Goal: Transaction & Acquisition: Subscribe to service/newsletter

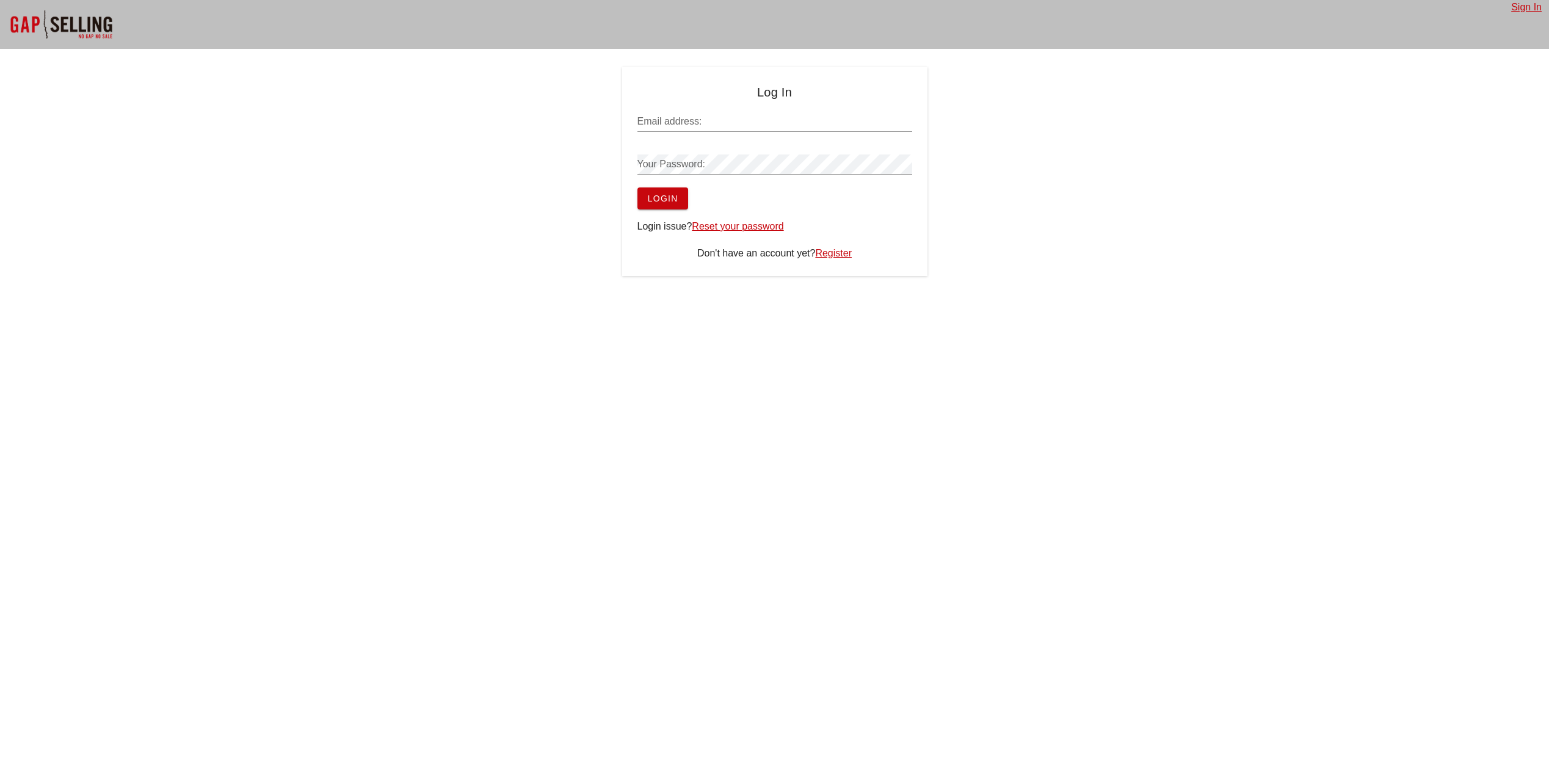
click at [837, 253] on link "Register" at bounding box center [833, 253] width 36 height 11
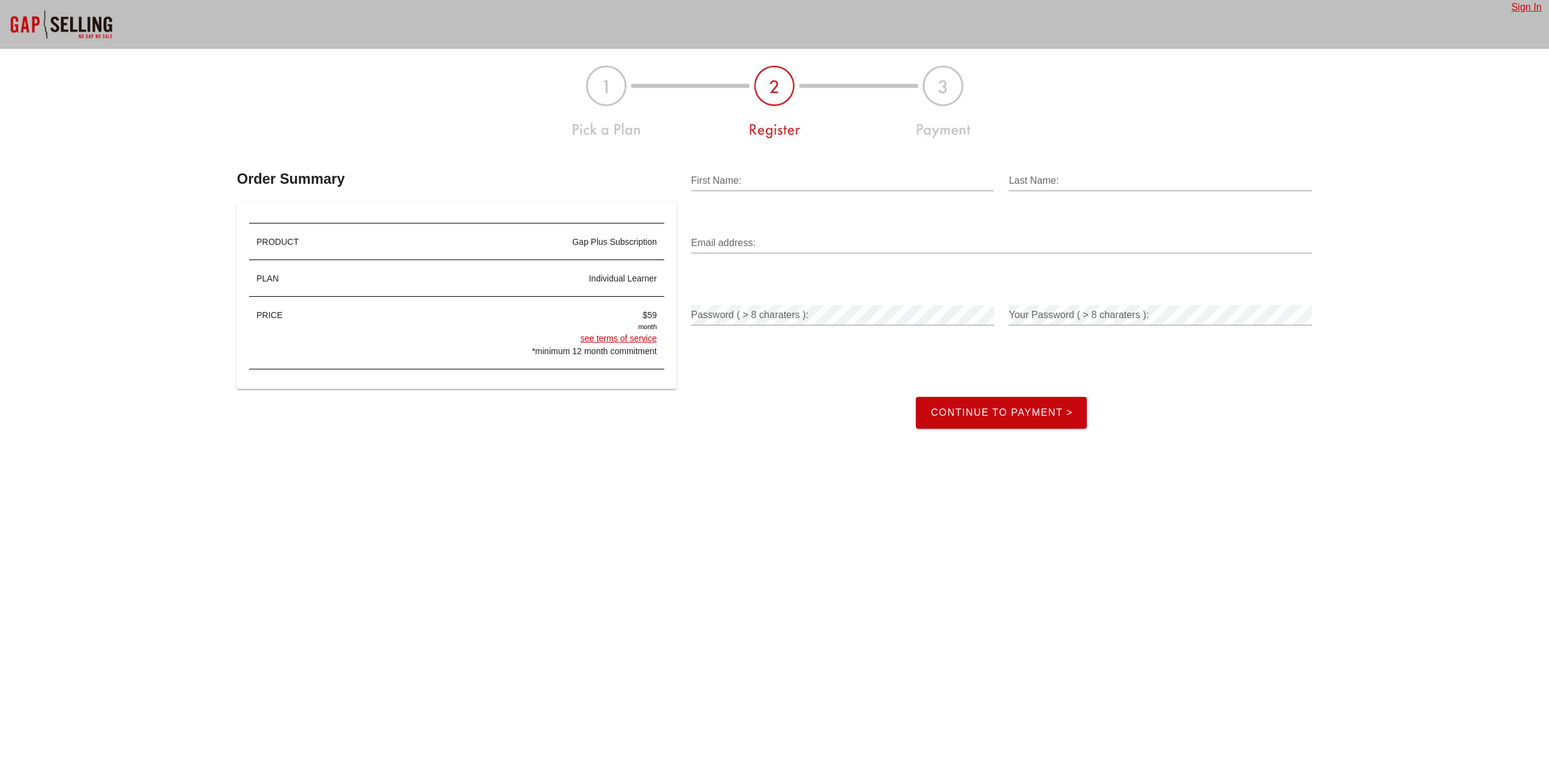
click at [764, 192] on div "First Name:" at bounding box center [843, 187] width 304 height 33
click at [772, 176] on input "First Name:" at bounding box center [843, 180] width 304 height 19
type input "Abdullah"
type input "Sajjad"
click at [830, 230] on div "Email address:" at bounding box center [1002, 246] width 621 height 40
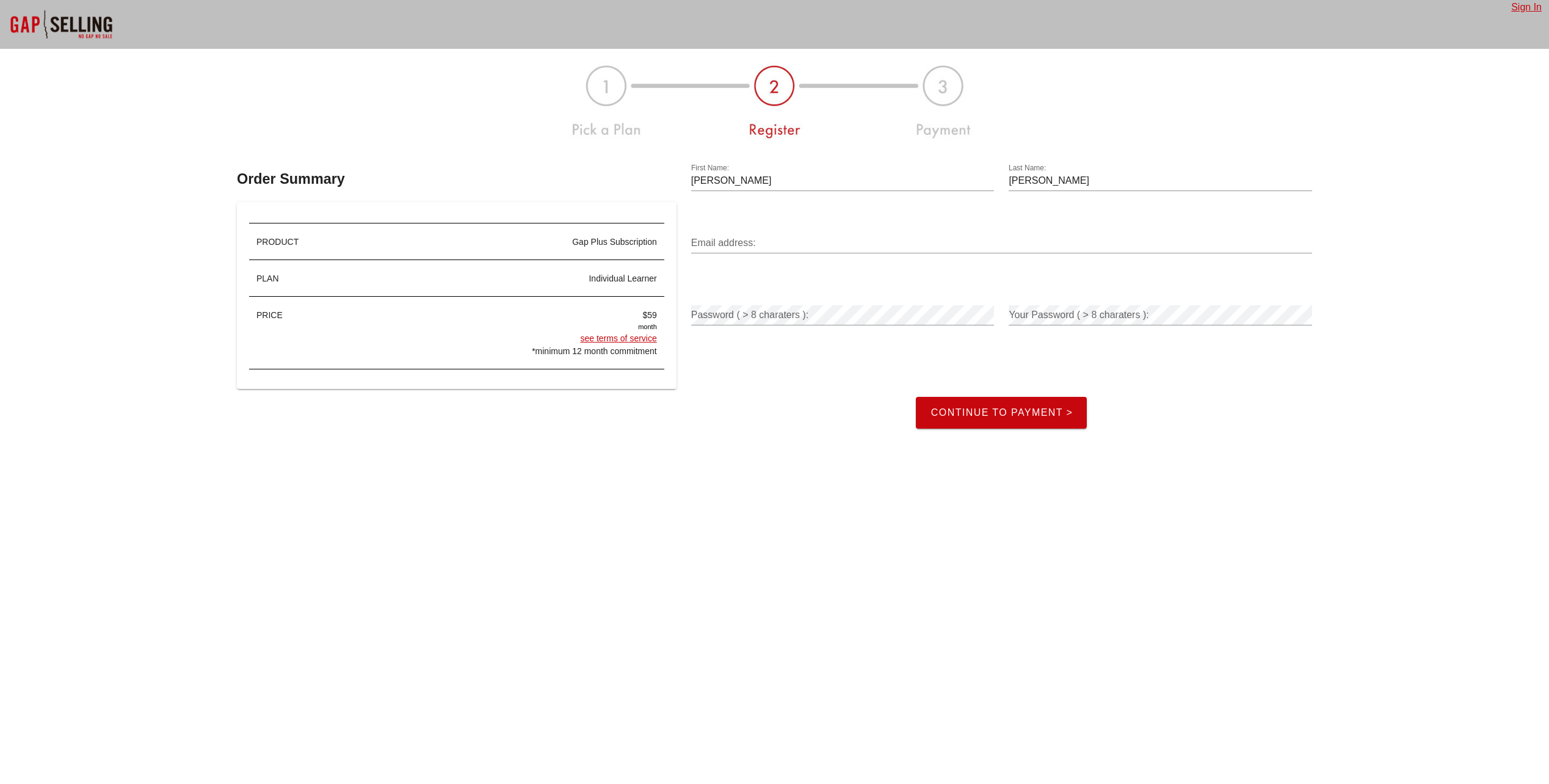
click at [830, 243] on input "Email address:" at bounding box center [1002, 242] width 621 height 19
type input "abdullahmortgages@gmail.com"
click at [1039, 408] on span "Continue to Payment >" at bounding box center [1001, 412] width 143 height 11
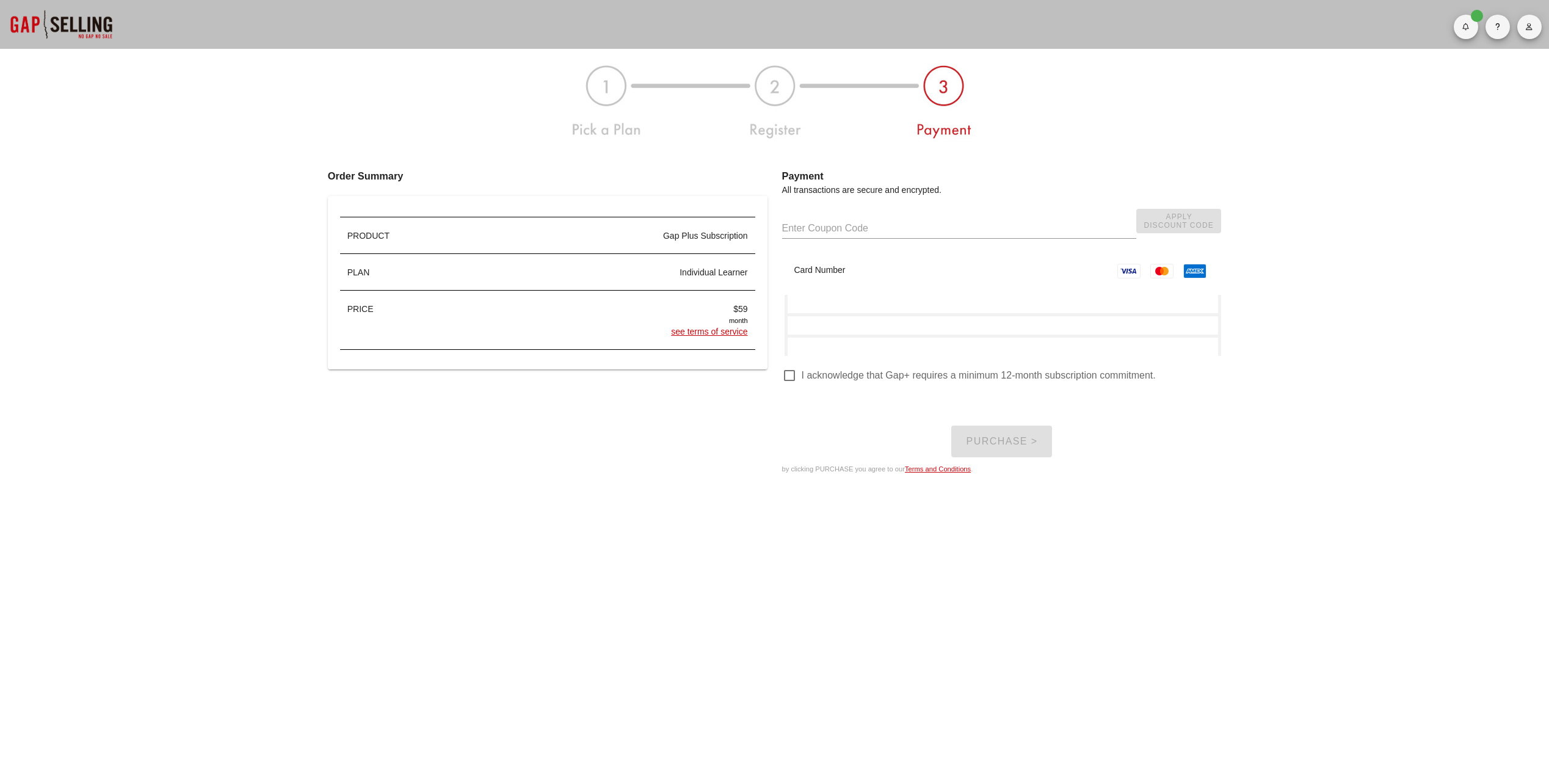
click at [879, 230] on input "text" at bounding box center [959, 228] width 354 height 19
click at [855, 230] on input "text" at bounding box center [959, 228] width 354 height 19
click at [843, 224] on input "text" at bounding box center [959, 228] width 354 height 19
paste input "GAPPROSPECTINGPLUS"
type input "GAPPROSPECTINGPLUS"
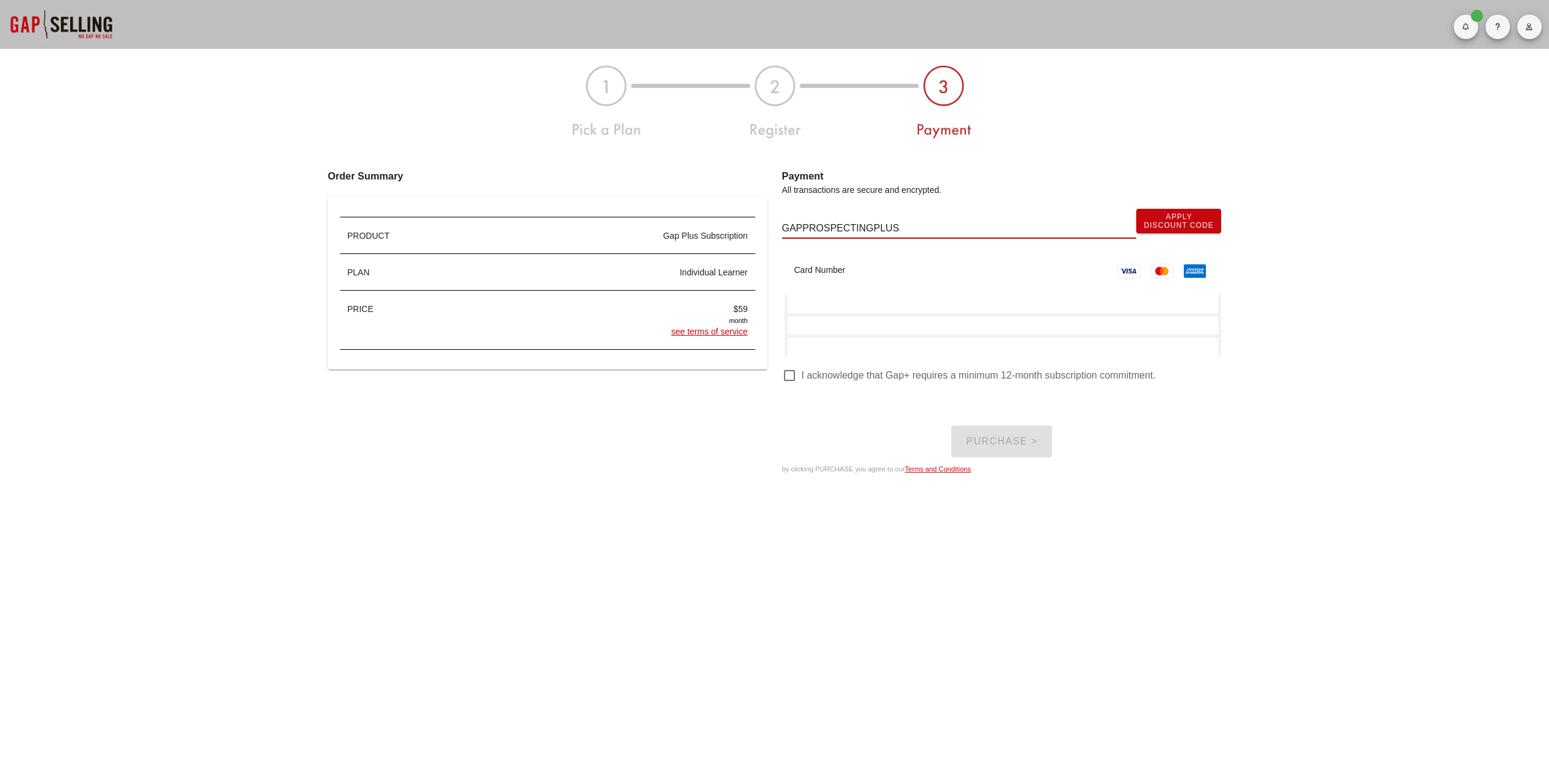
click at [1175, 231] on button "Apply Discount Code" at bounding box center [1178, 220] width 85 height 24
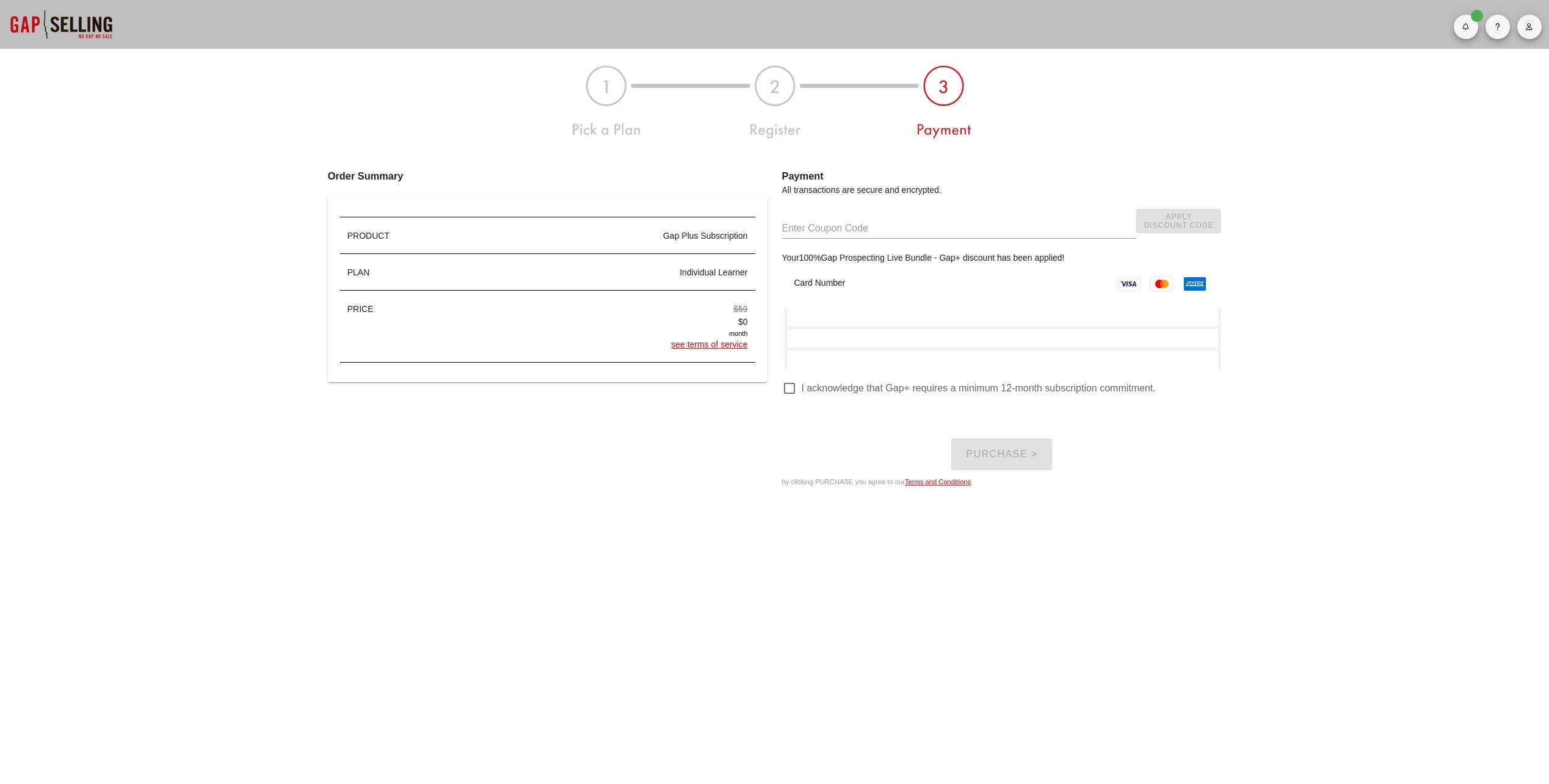
click at [794, 386] on div at bounding box center [790, 388] width 21 height 21
checkbox input "true"
click at [1029, 458] on span "Purchase >" at bounding box center [1001, 453] width 72 height 11
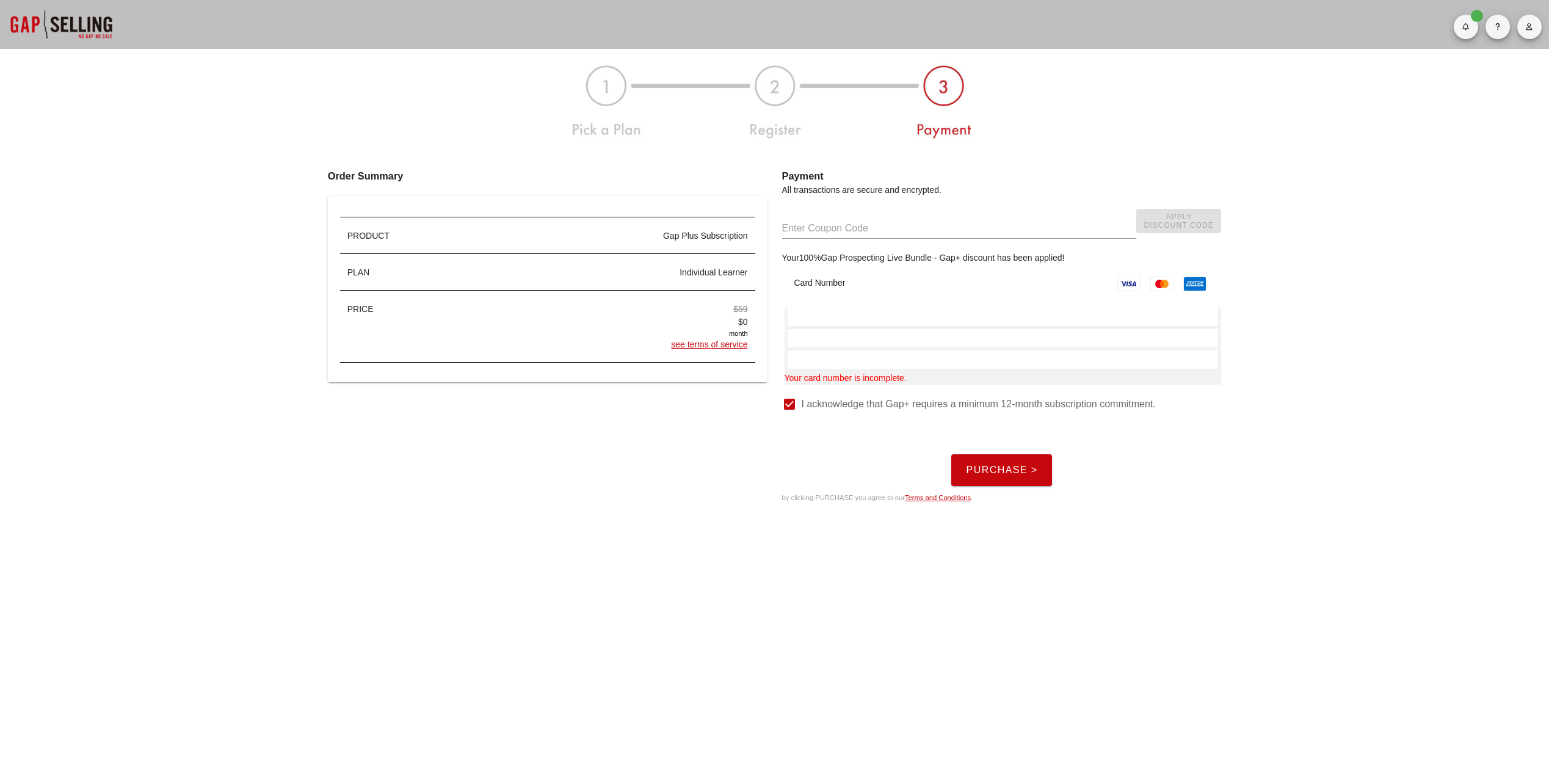
click at [926, 227] on input "text" at bounding box center [959, 228] width 354 height 19
